Goal: Find specific page/section: Find specific page/section

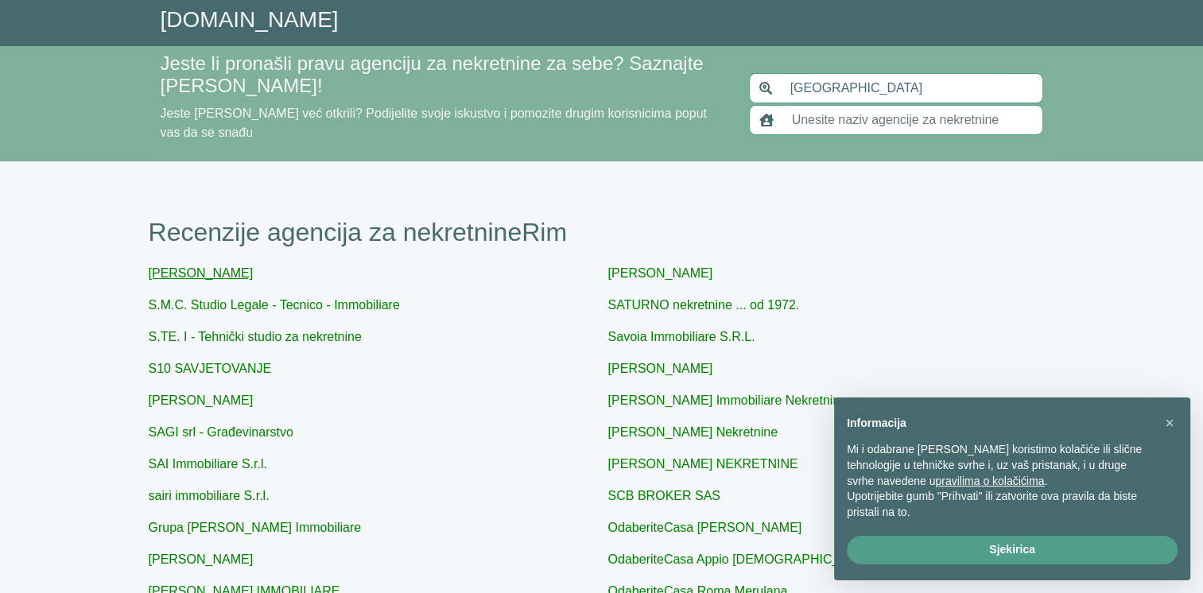
click at [215, 266] on link "[PERSON_NAME]" at bounding box center [201, 273] width 105 height 14
type input "S.M. Immobiliare"
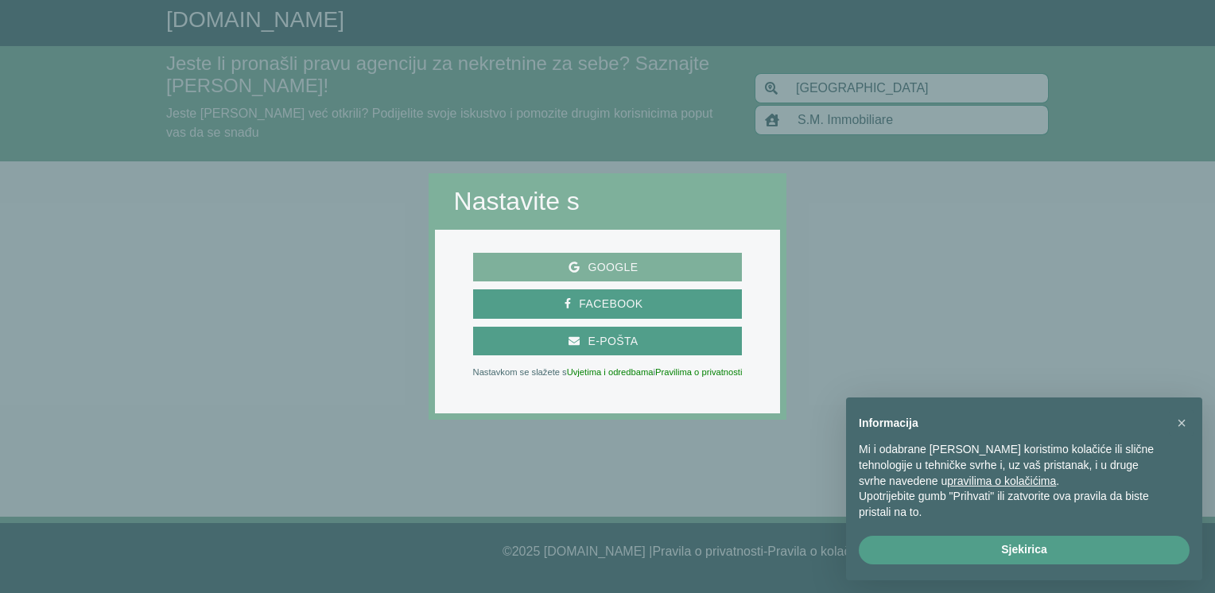
click at [668, 272] on span "Google" at bounding box center [608, 268] width 257 height 20
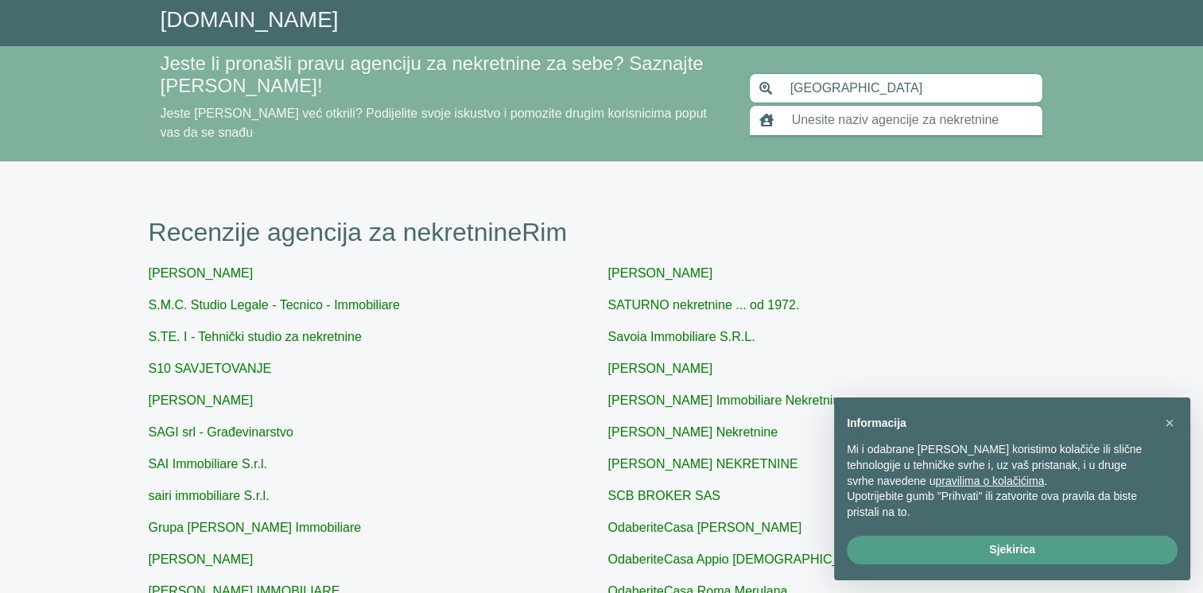
click at [835, 109] on input "text" at bounding box center [913, 120] width 261 height 30
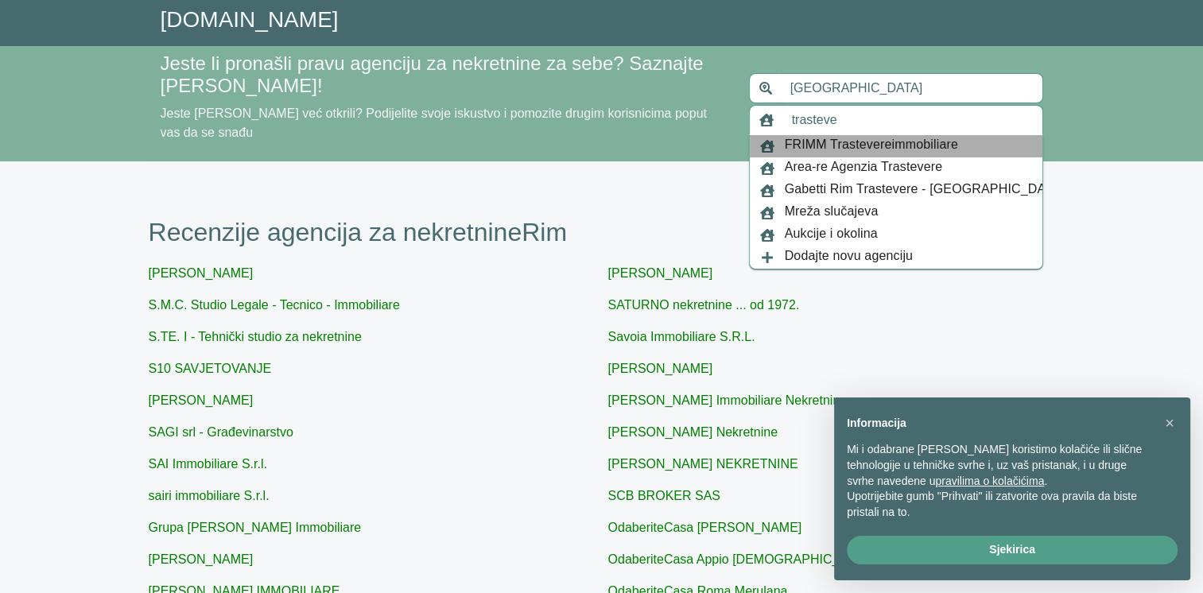
click at [966, 141] on div "FRIMM Trastevereimmobiliare" at bounding box center [896, 146] width 293 height 22
type input "FRIMM Trastevereimmobiliare"
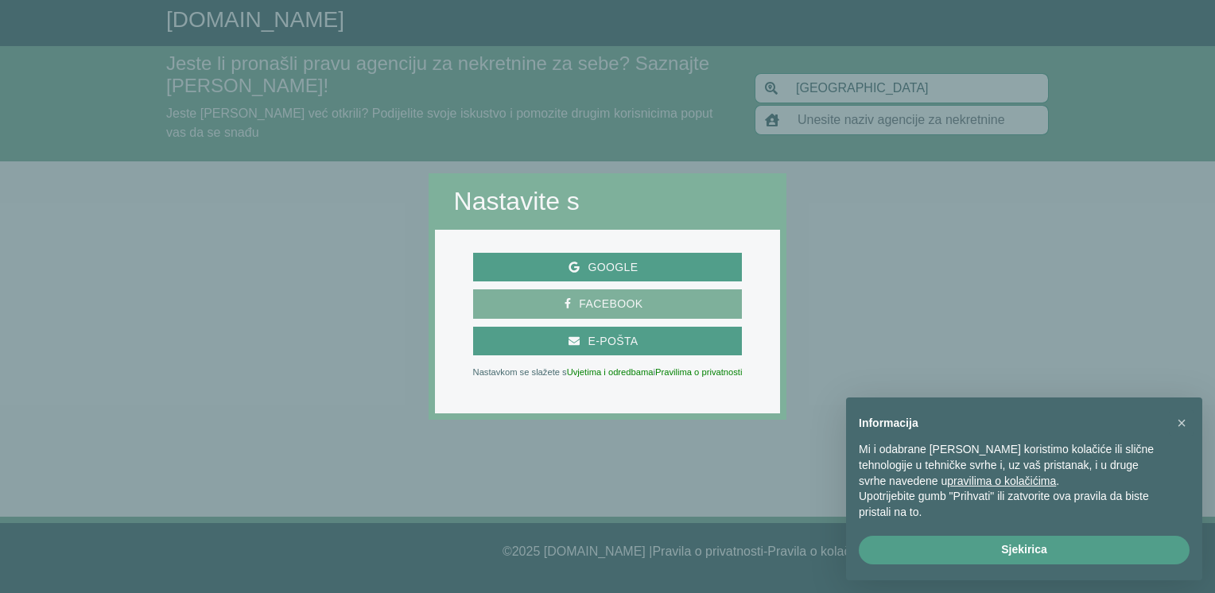
click at [616, 302] on span "Facebook" at bounding box center [611, 304] width 80 height 20
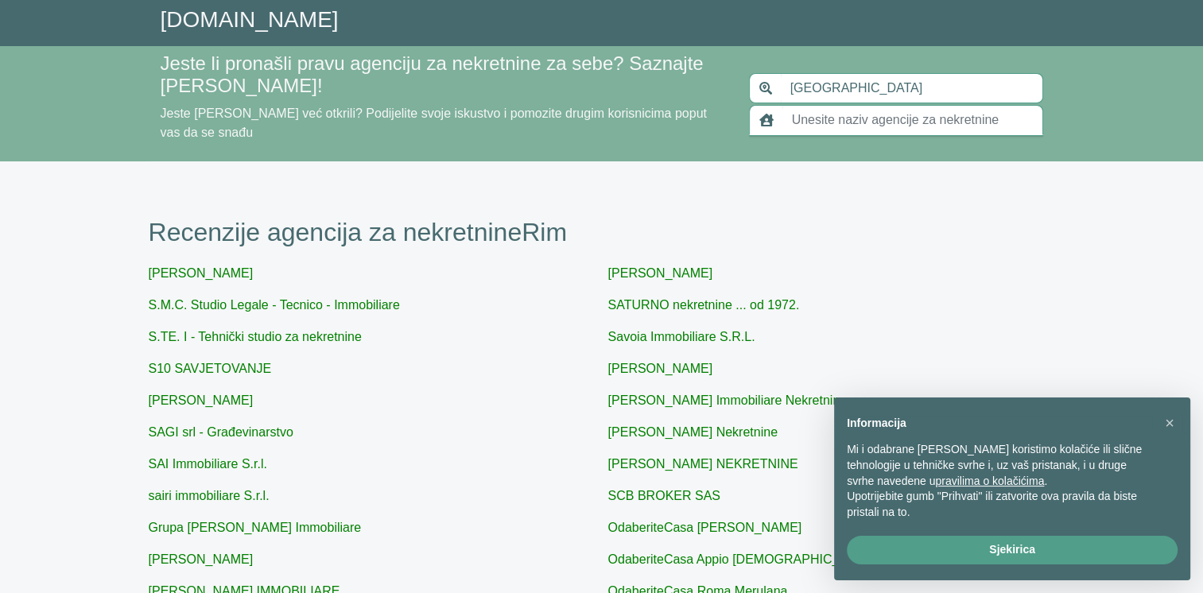
click at [881, 109] on input "text" at bounding box center [913, 120] width 261 height 30
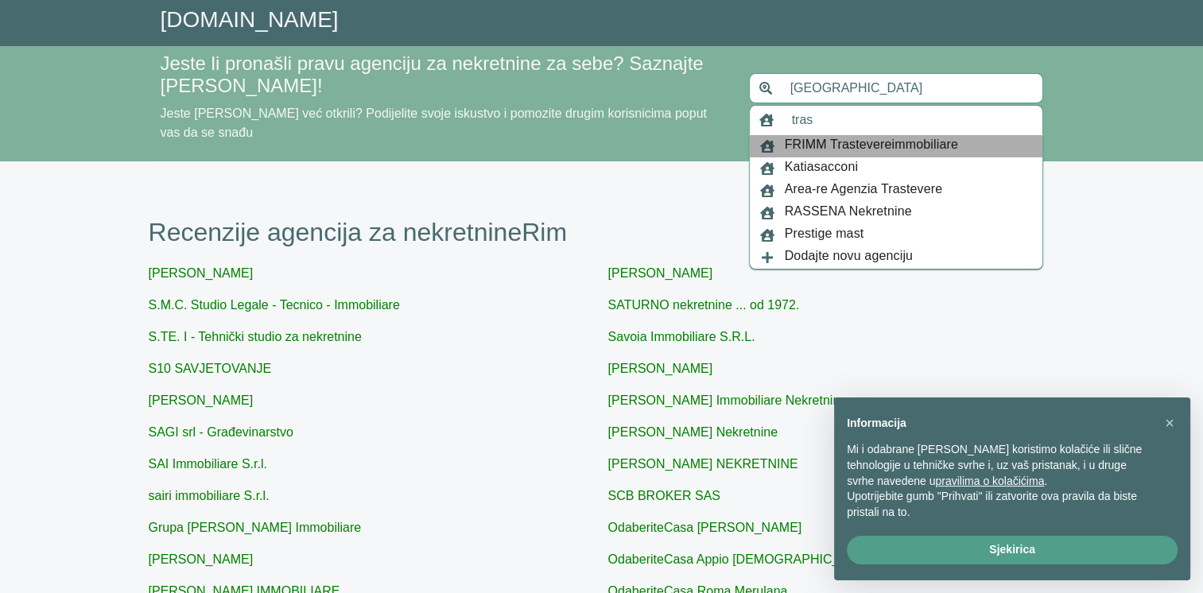
drag, startPoint x: 981, startPoint y: 142, endPoint x: 880, endPoint y: 138, distance: 101.1
click at [875, 144] on div "FRIMM Trastevereimmobiliare" at bounding box center [896, 146] width 293 height 22
type input "FRIMM Trastevereimmobiliare"
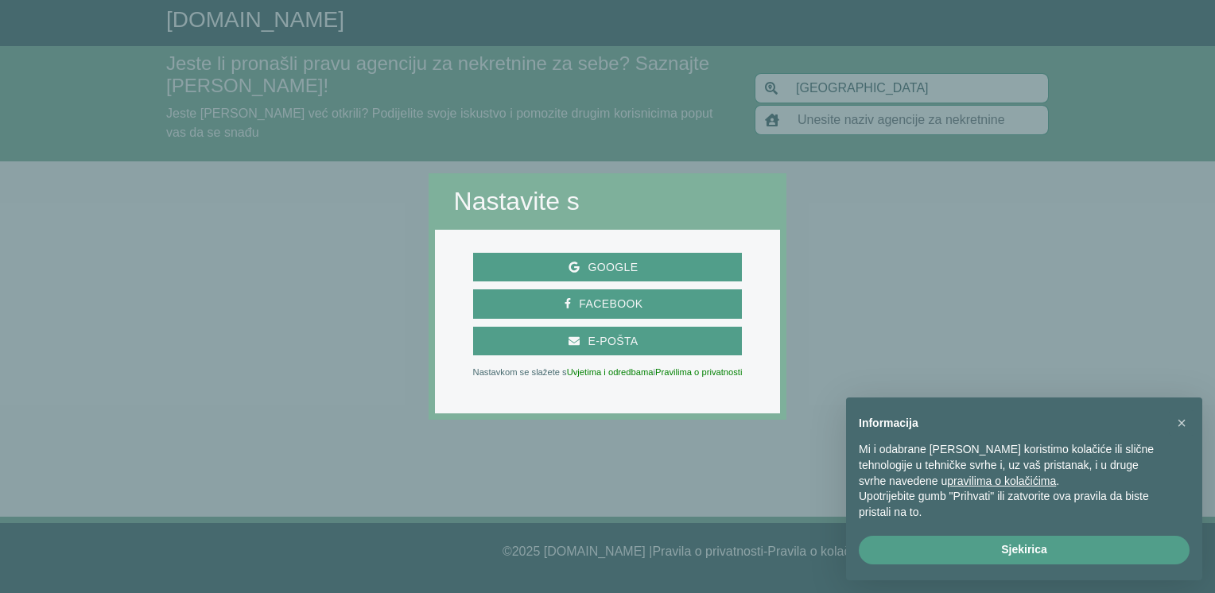
drag, startPoint x: 880, startPoint y: 138, endPoint x: 755, endPoint y: 162, distance: 127.9
click at [752, 164] on div at bounding box center [608, 86] width 359 height 173
click at [140, 219] on div at bounding box center [214, 296] width 429 height 593
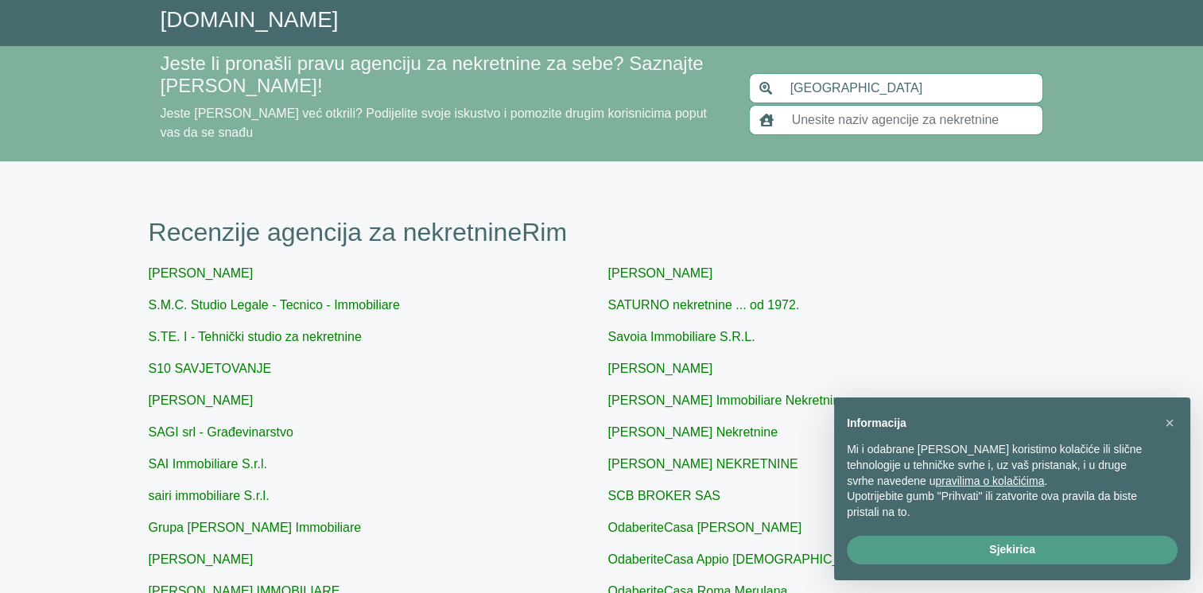
click at [934, 112] on input "text" at bounding box center [913, 120] width 261 height 30
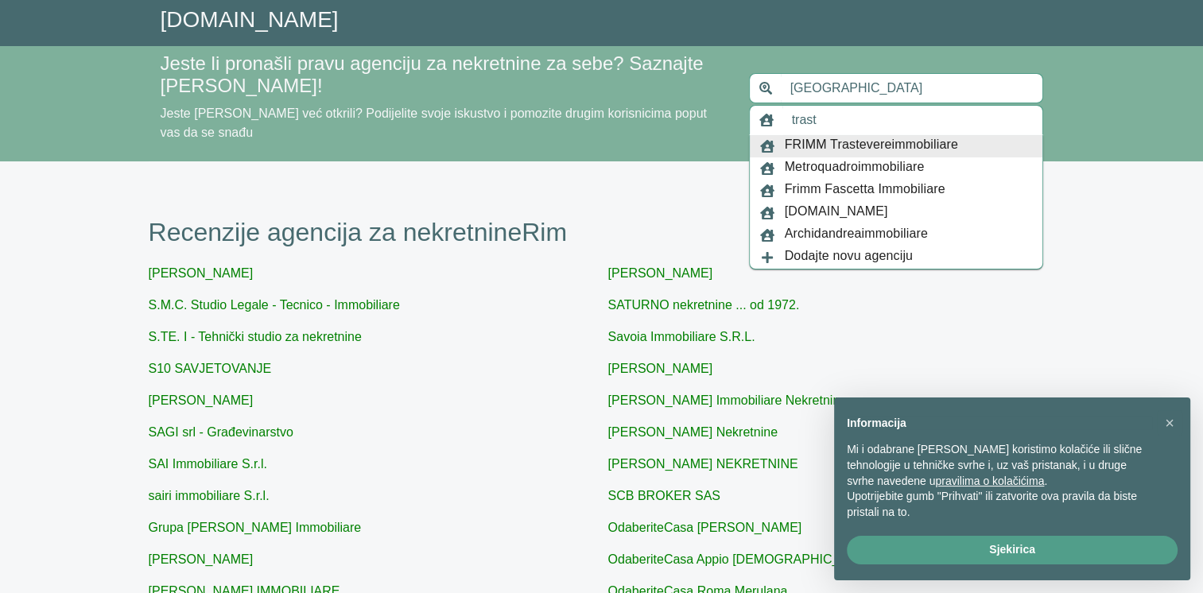
click at [1010, 117] on input "trast" at bounding box center [913, 120] width 261 height 30
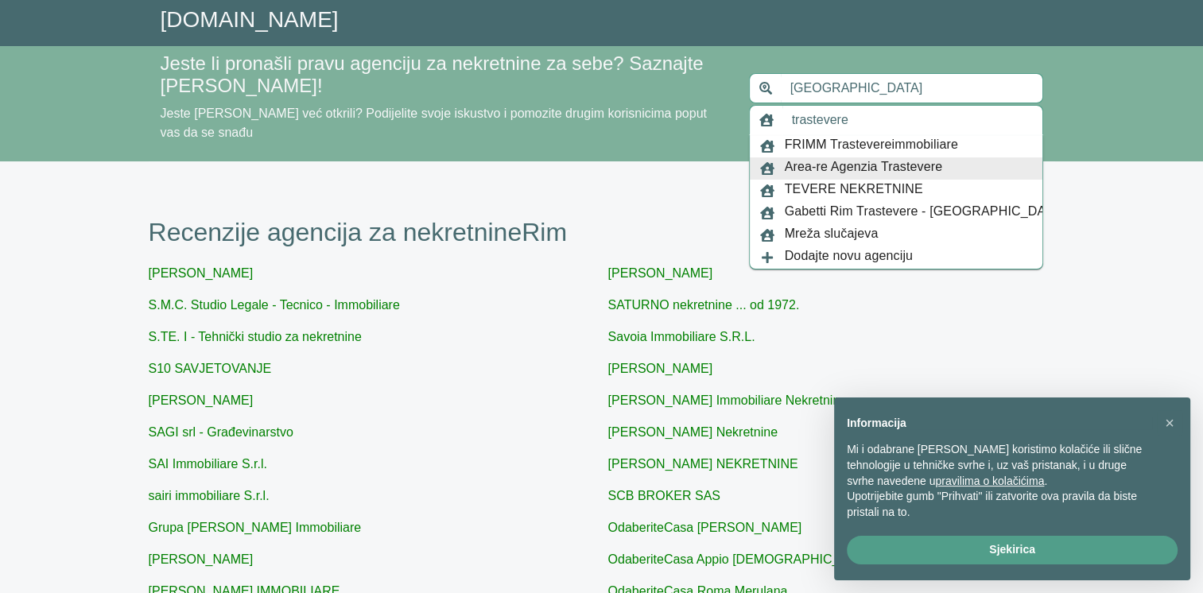
type input "trastevere"
